Goal: Share content: Share content

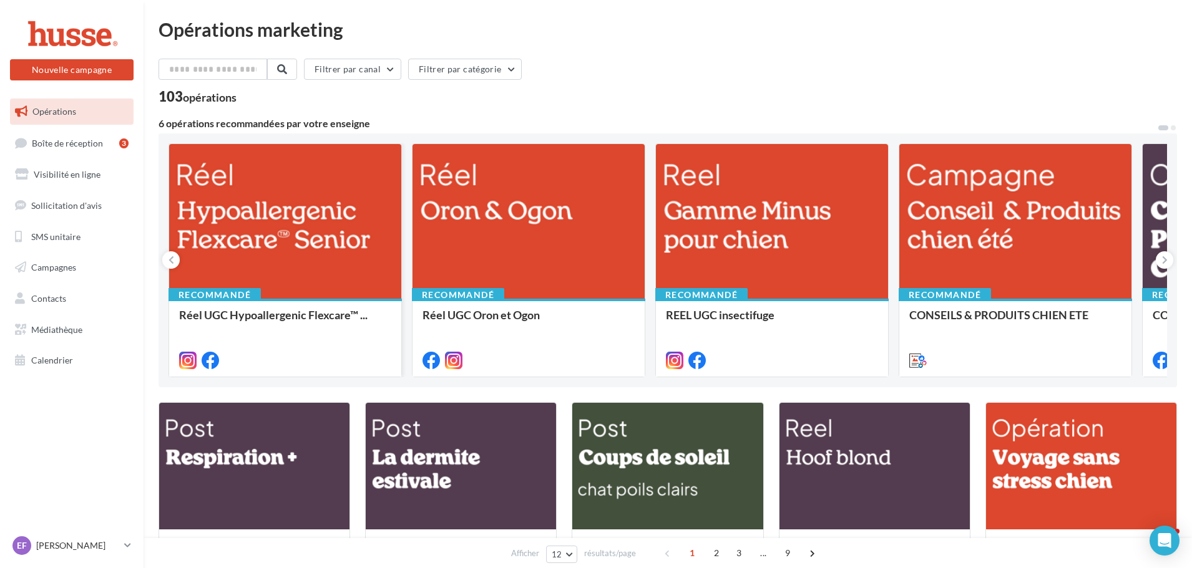
click at [275, 257] on div at bounding box center [285, 222] width 232 height 156
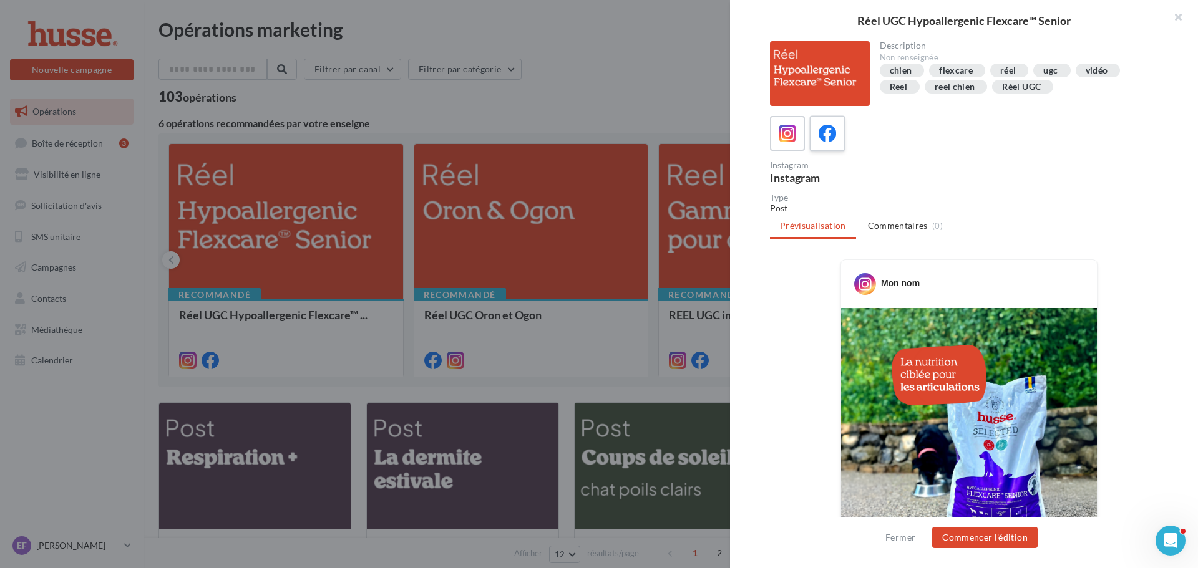
click at [825, 137] on icon at bounding box center [828, 134] width 18 height 18
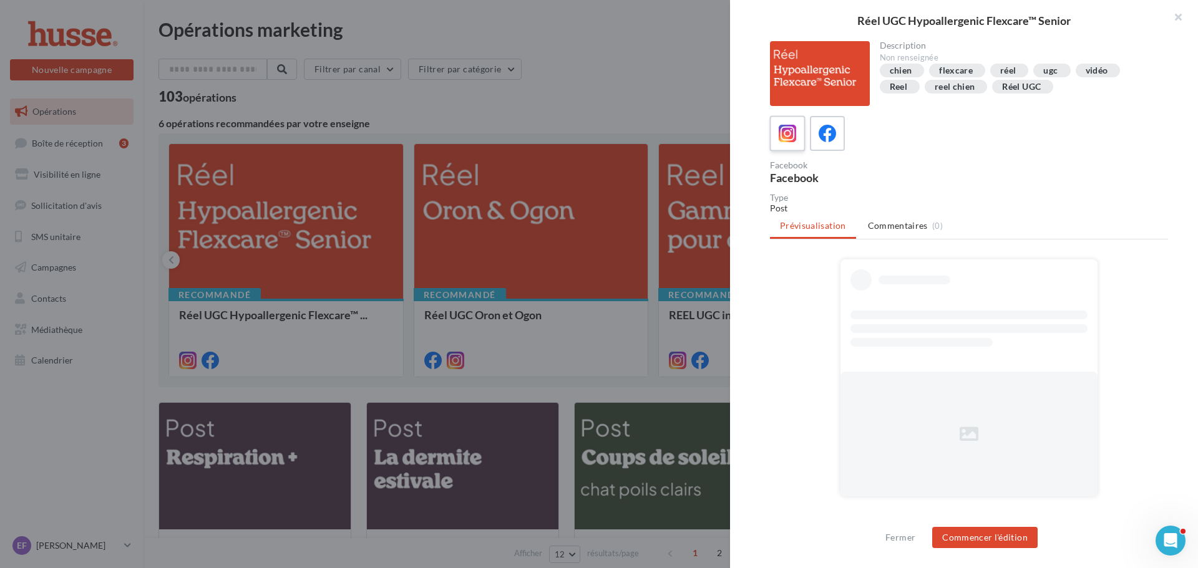
click at [781, 137] on icon at bounding box center [788, 134] width 18 height 18
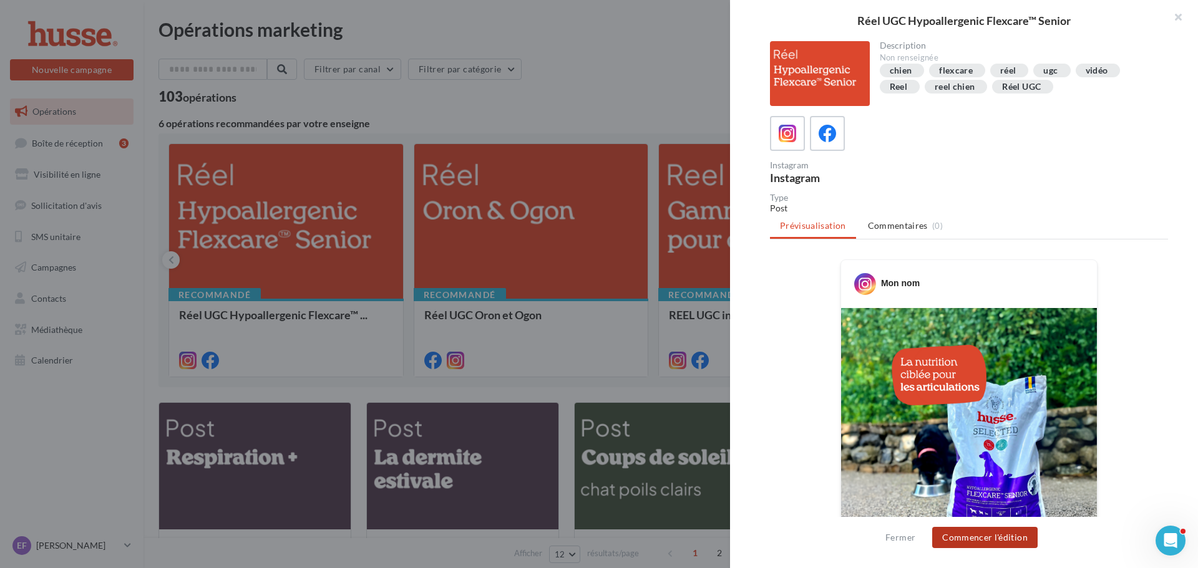
click at [1006, 539] on button "Commencer l'édition" at bounding box center [984, 537] width 105 height 21
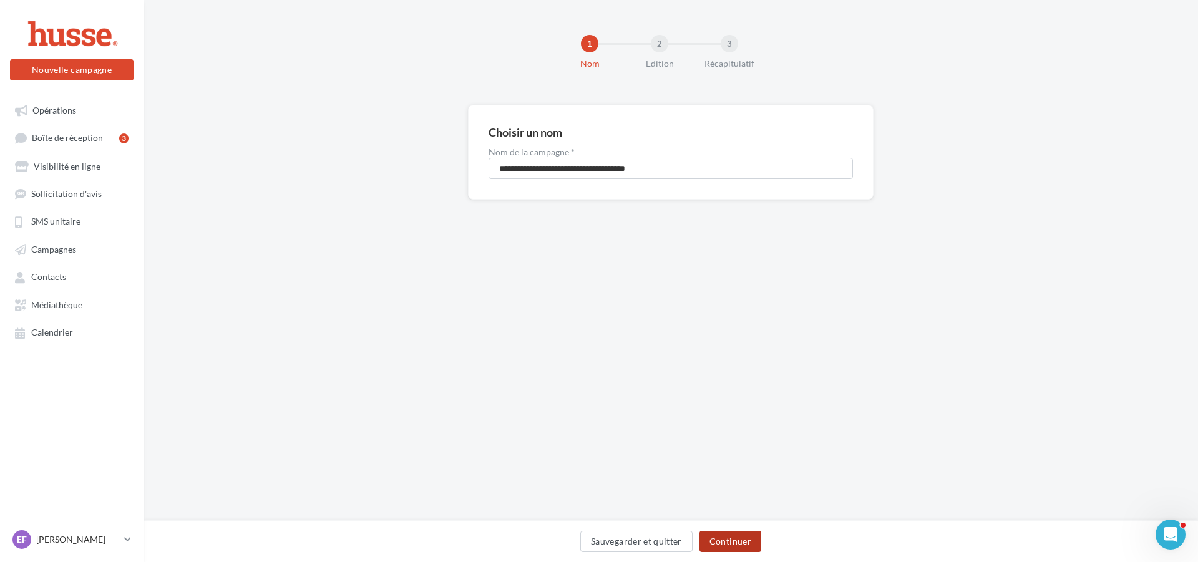
click at [735, 534] on button "Continuer" at bounding box center [730, 541] width 62 height 21
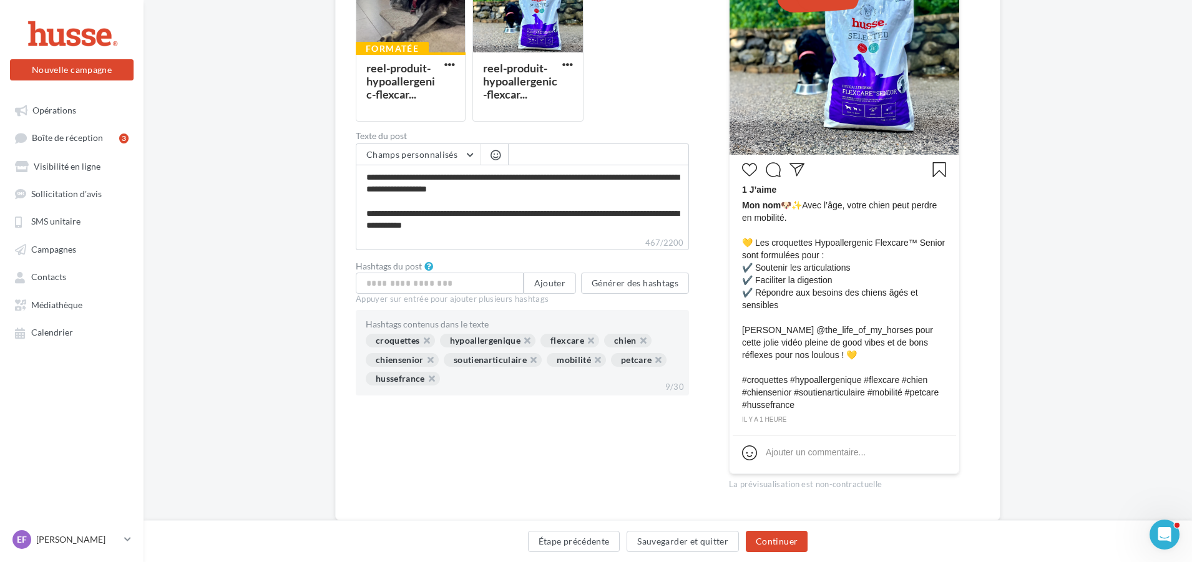
scroll to position [312, 0]
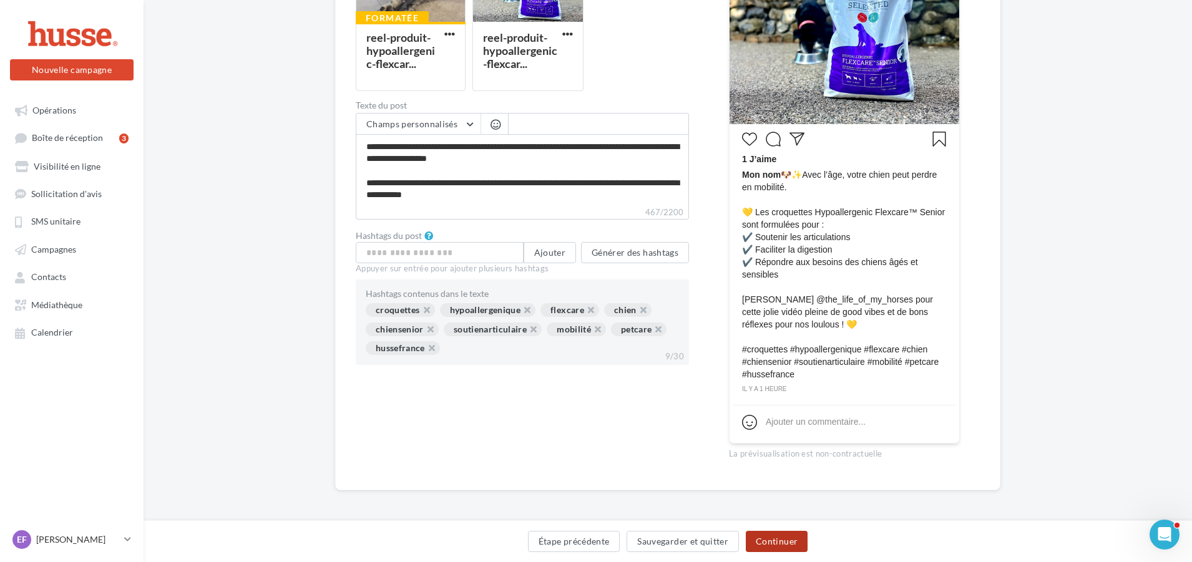
click at [769, 537] on button "Continuer" at bounding box center [777, 541] width 62 height 21
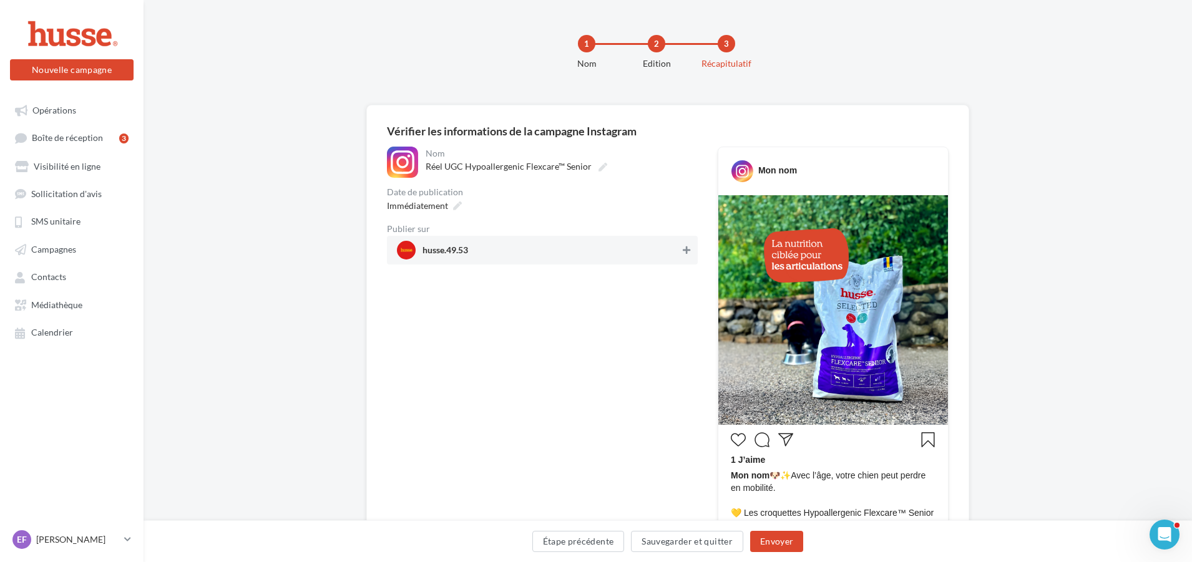
click at [682, 245] on button at bounding box center [686, 250] width 12 height 15
drag, startPoint x: 784, startPoint y: 547, endPoint x: 783, endPoint y: 541, distance: 6.3
click at [783, 542] on button "Envoyer" at bounding box center [776, 541] width 53 height 21
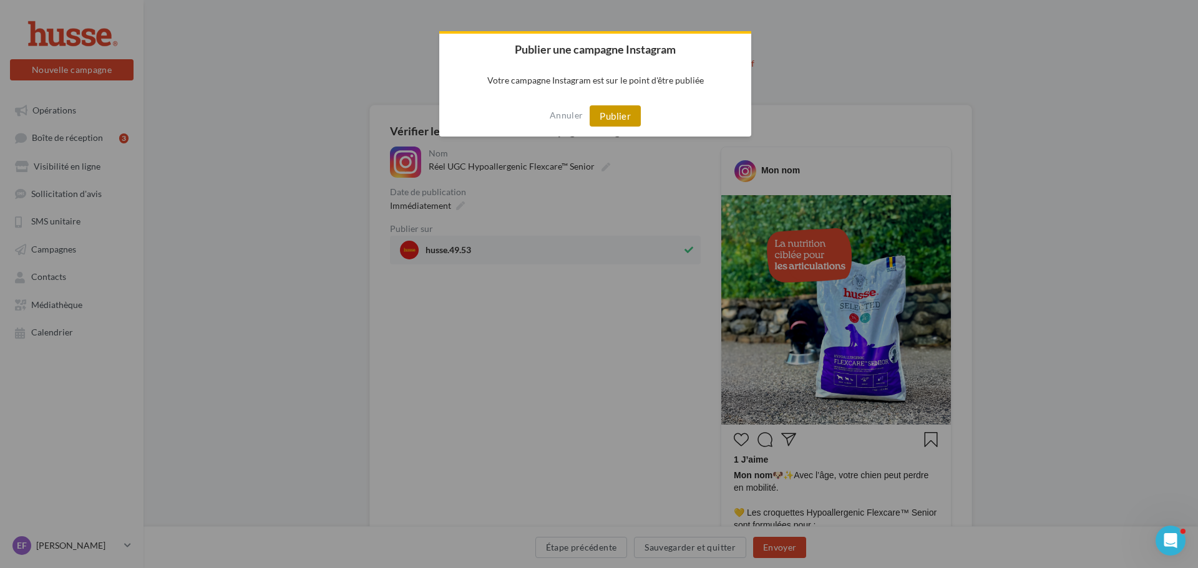
click at [613, 110] on button "Publier" at bounding box center [615, 115] width 51 height 21
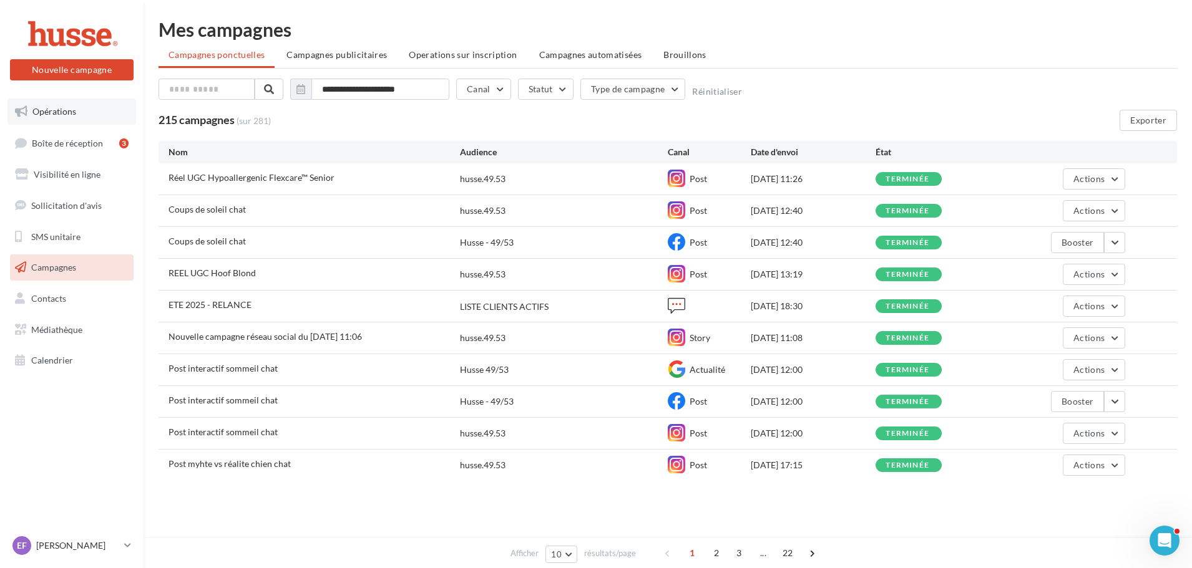
click at [58, 114] on span "Opérations" at bounding box center [54, 111] width 44 height 11
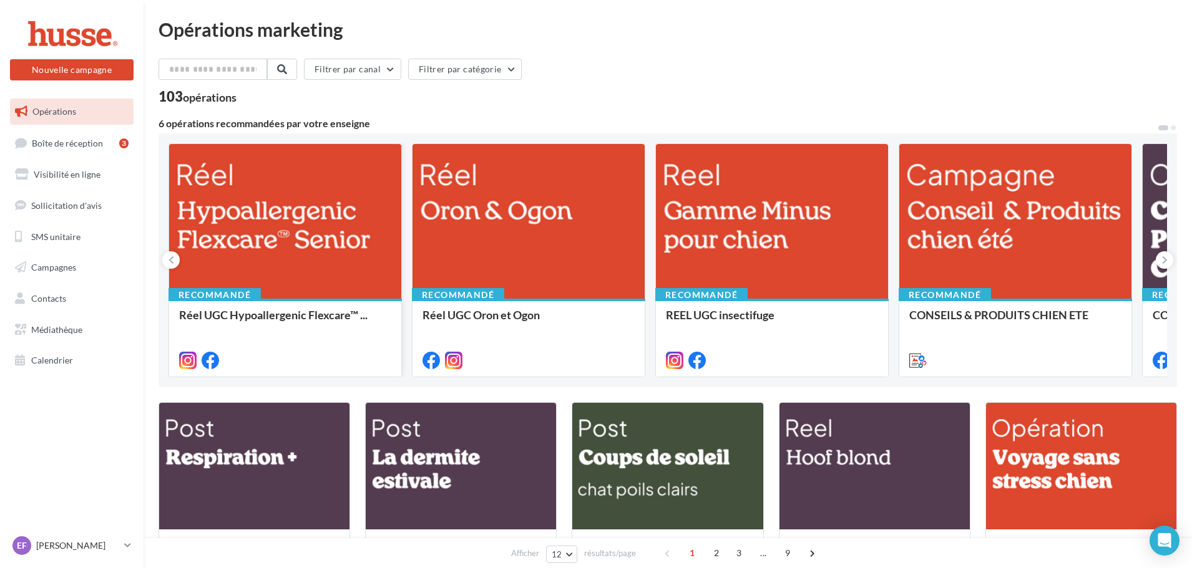
click at [306, 218] on div at bounding box center [285, 222] width 232 height 156
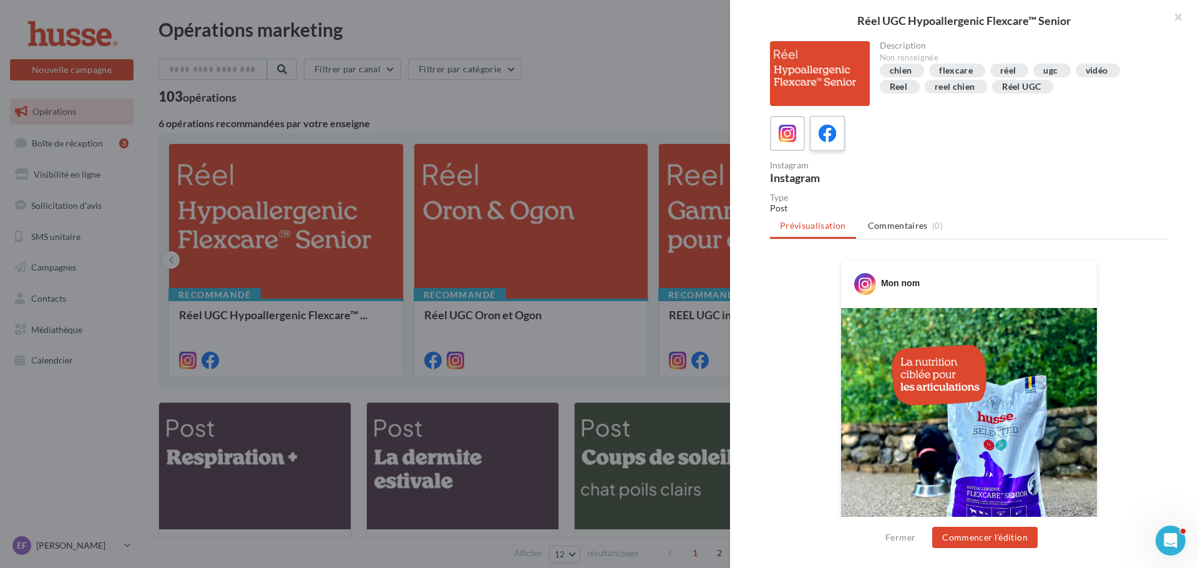
click at [830, 127] on icon at bounding box center [828, 134] width 18 height 18
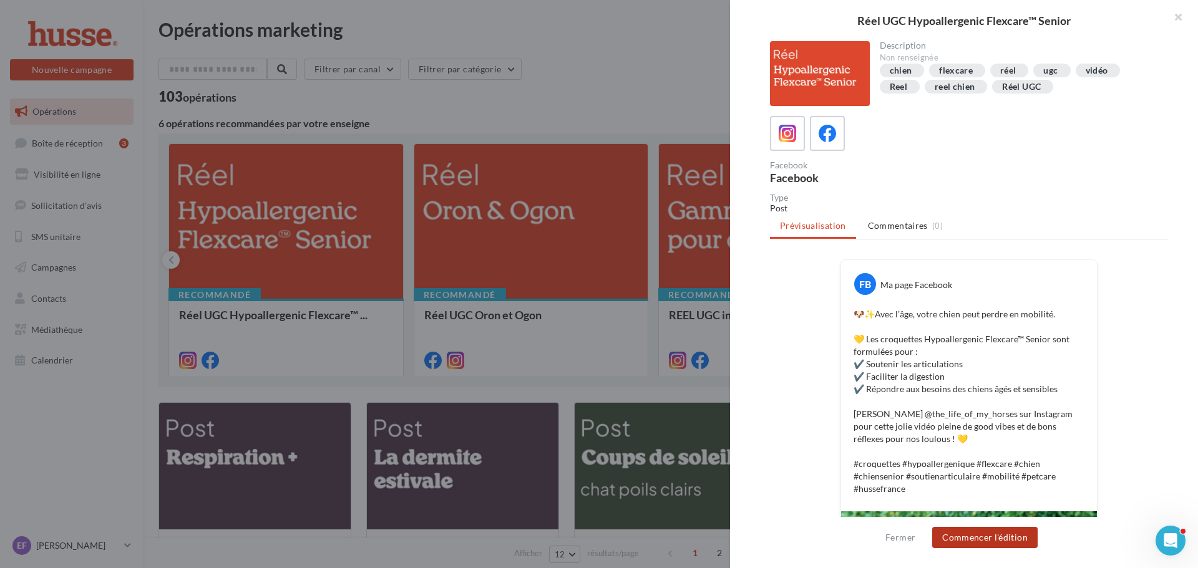
click at [1018, 532] on button "Commencer l'édition" at bounding box center [984, 537] width 105 height 21
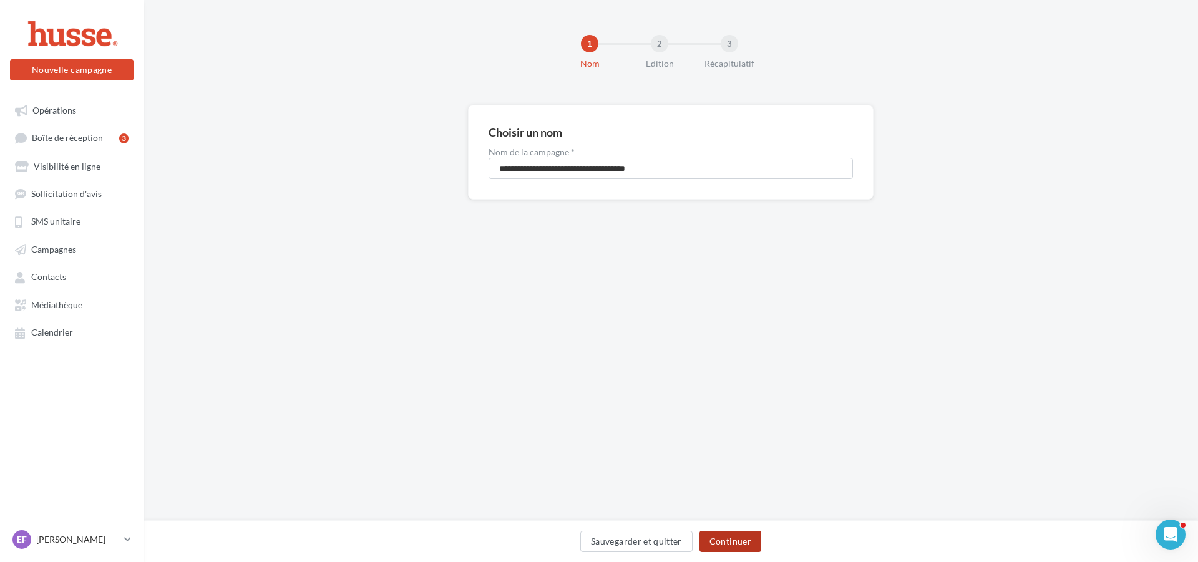
click at [741, 540] on button "Continuer" at bounding box center [730, 541] width 62 height 21
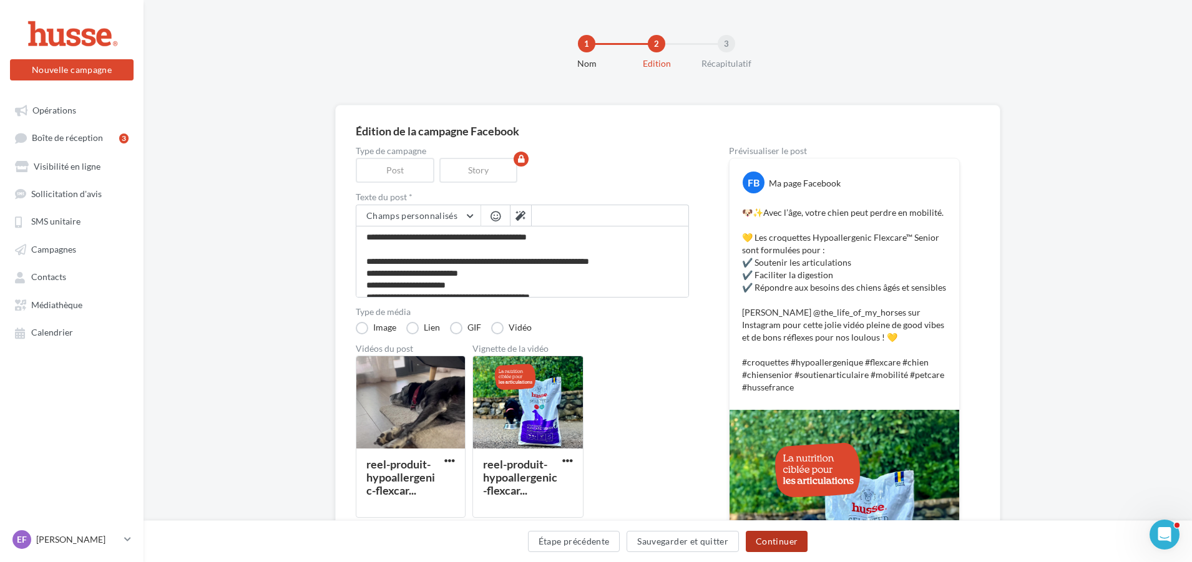
click at [771, 542] on button "Continuer" at bounding box center [777, 541] width 62 height 21
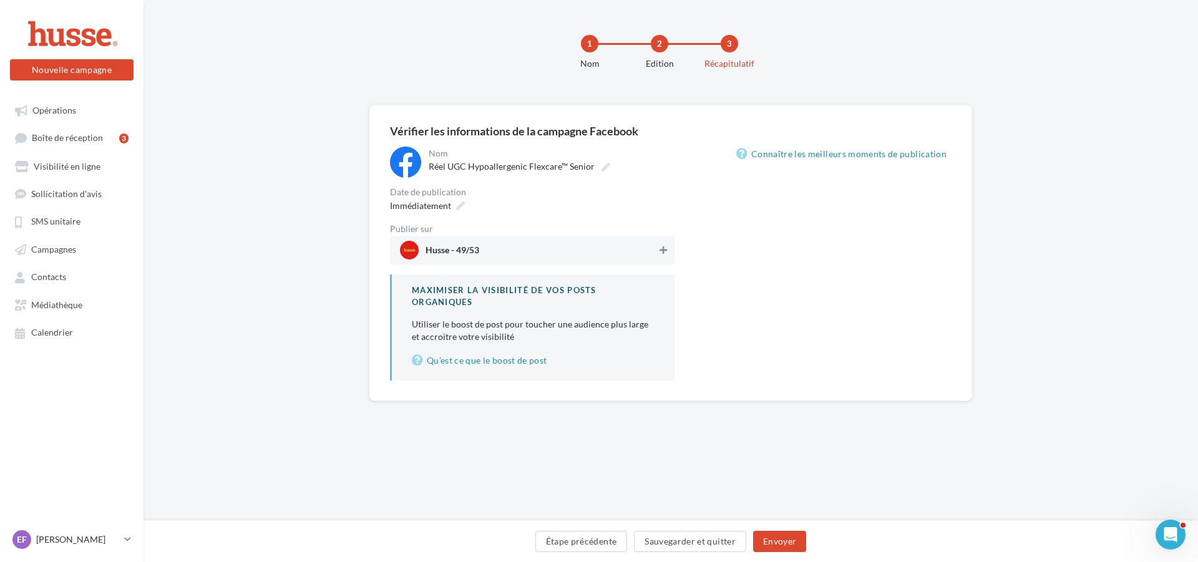
click at [661, 249] on icon at bounding box center [663, 250] width 7 height 9
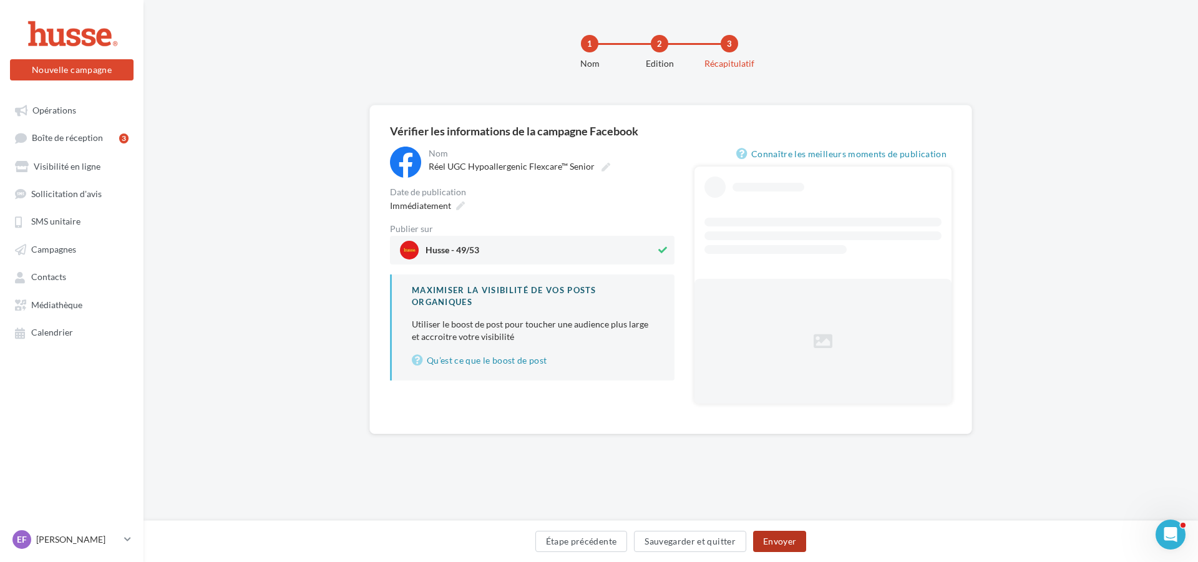
click at [797, 539] on button "Envoyer" at bounding box center [779, 541] width 53 height 21
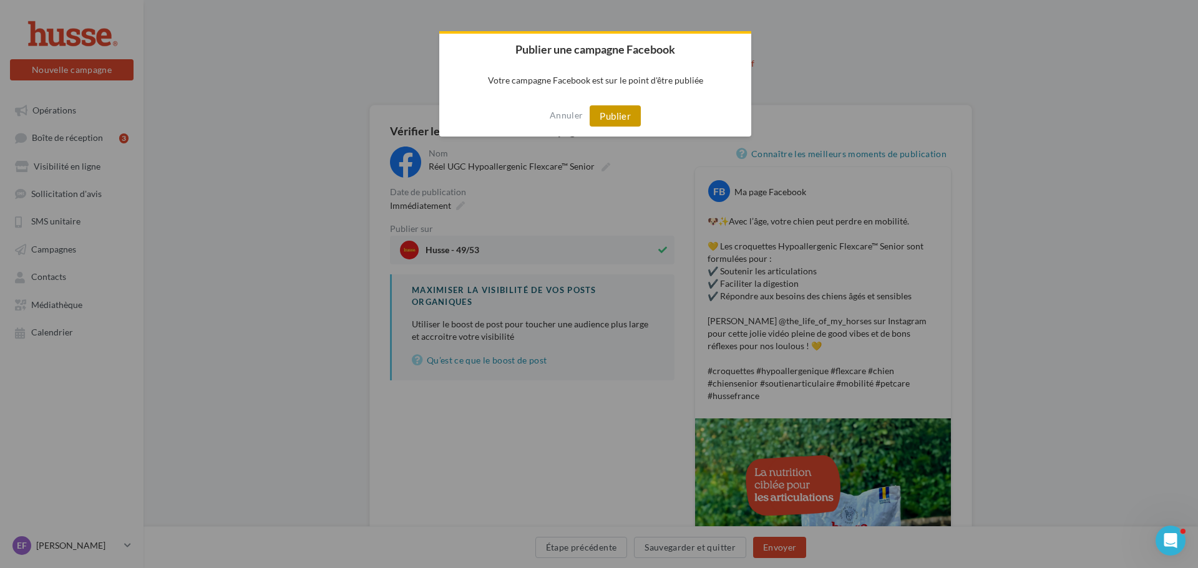
click at [610, 114] on button "Publier" at bounding box center [615, 115] width 51 height 21
